Goal: Check status

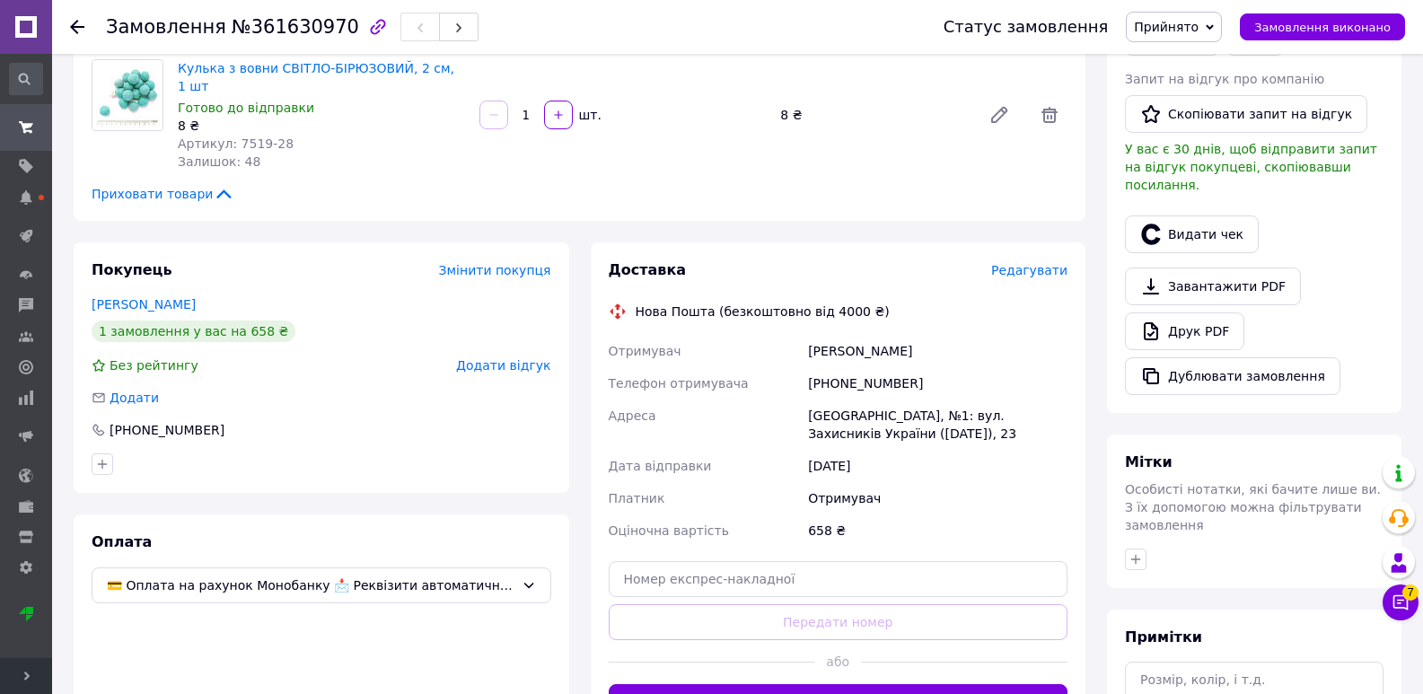
scroll to position [449, 0]
